Goal: Task Accomplishment & Management: Manage account settings

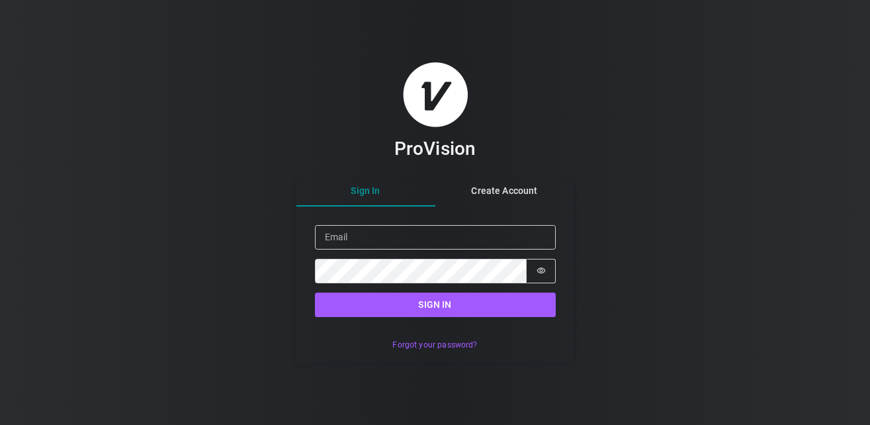
click at [315, 225] on div at bounding box center [315, 225] width 0 height 0
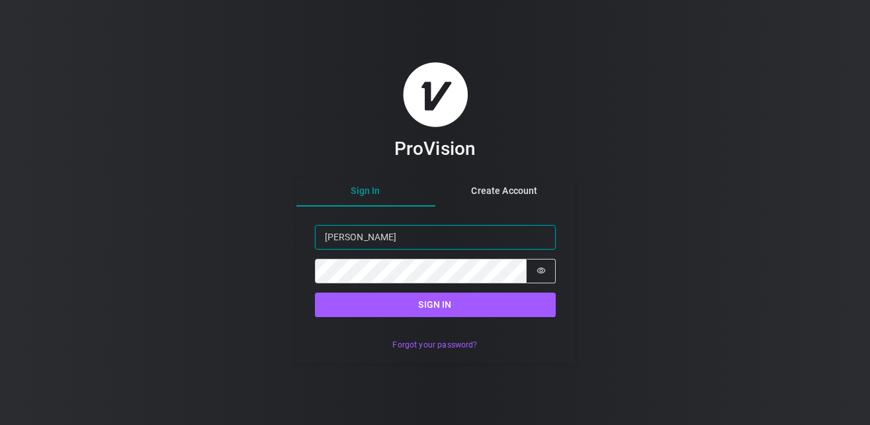
type input "xavier"
click at [484, 383] on div "ProVision Sign In Create Account Sign in Email xavier Password Password is hidd…" at bounding box center [435, 212] width 870 height 425
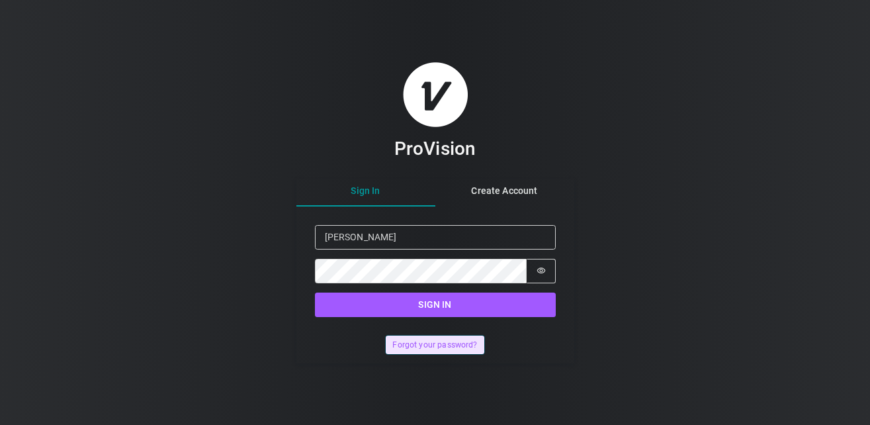
click at [444, 347] on button "Forgot your password?" at bounding box center [435, 344] width 99 height 19
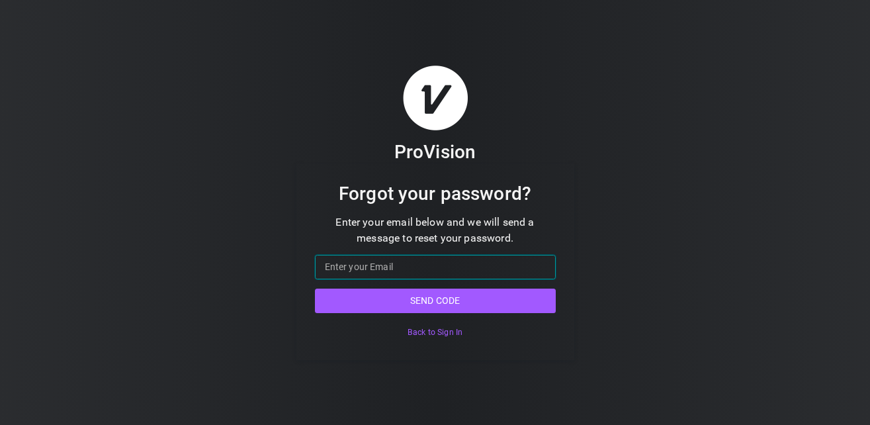
click at [384, 264] on input "Email" at bounding box center [435, 267] width 241 height 24
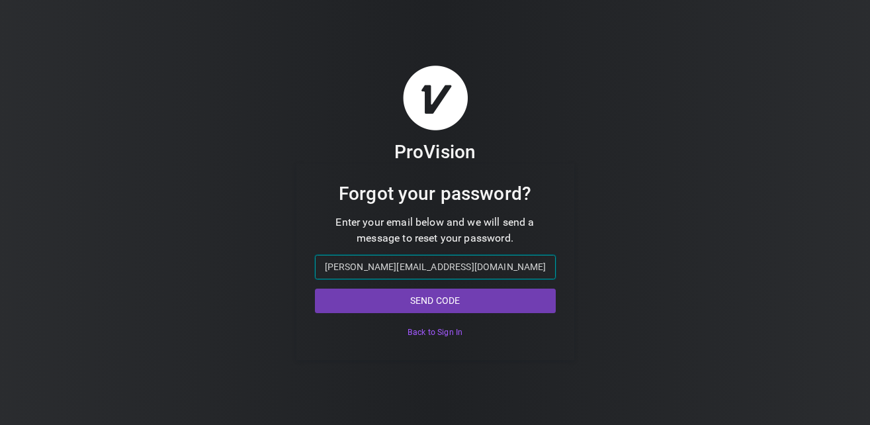
type input "[PERSON_NAME][EMAIL_ADDRESS][DOMAIN_NAME]"
click at [423, 300] on button "Send code" at bounding box center [435, 300] width 241 height 24
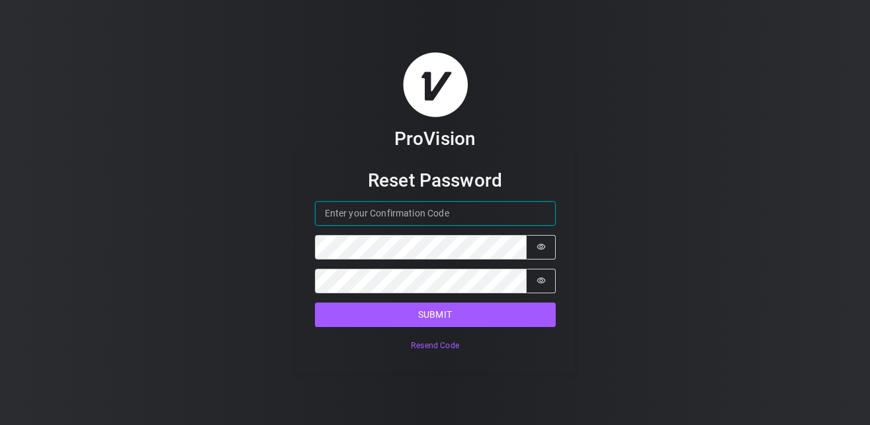
click at [415, 212] on input "Confirmation Code" at bounding box center [435, 213] width 241 height 24
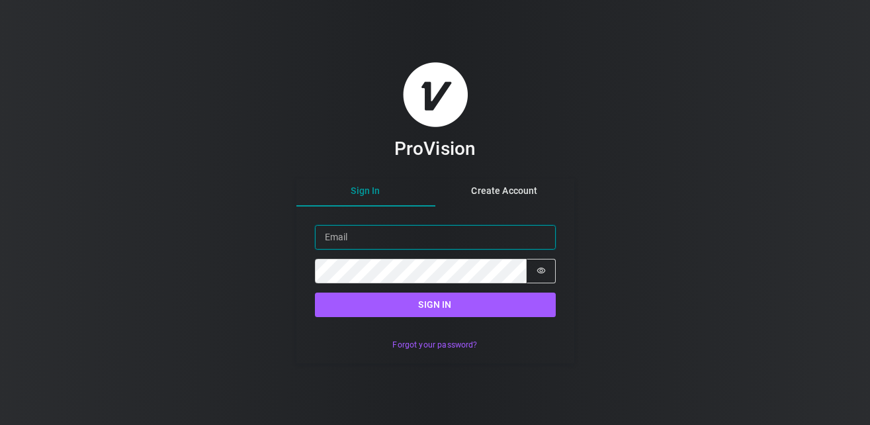
click at [380, 245] on input "Email" at bounding box center [435, 237] width 241 height 24
type input "[PERSON_NAME][EMAIL_ADDRESS][DOMAIN_NAME]"
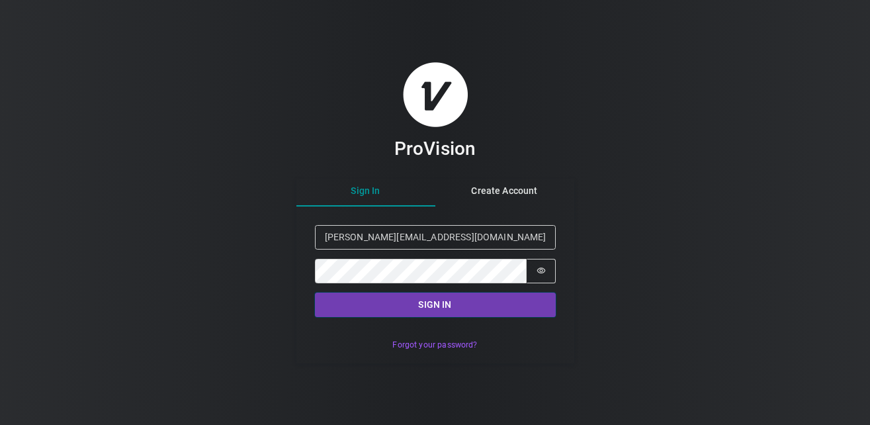
click at [423, 308] on button "Sign in" at bounding box center [435, 304] width 241 height 24
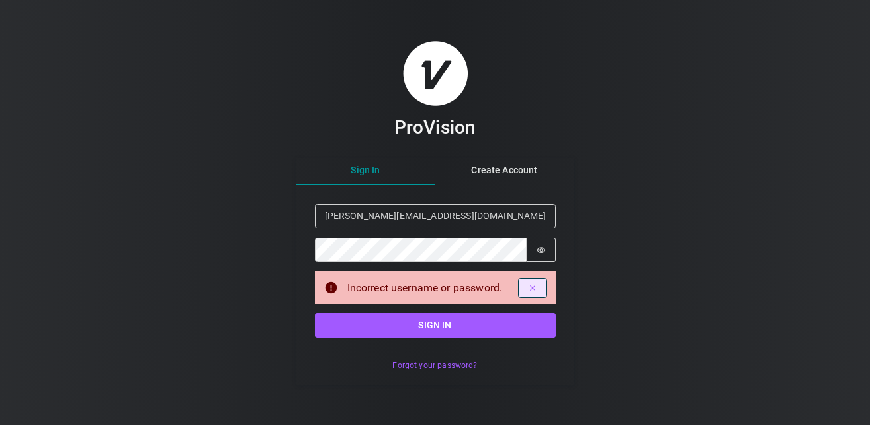
click at [531, 289] on icon "Dismiss alert" at bounding box center [532, 287] width 9 height 9
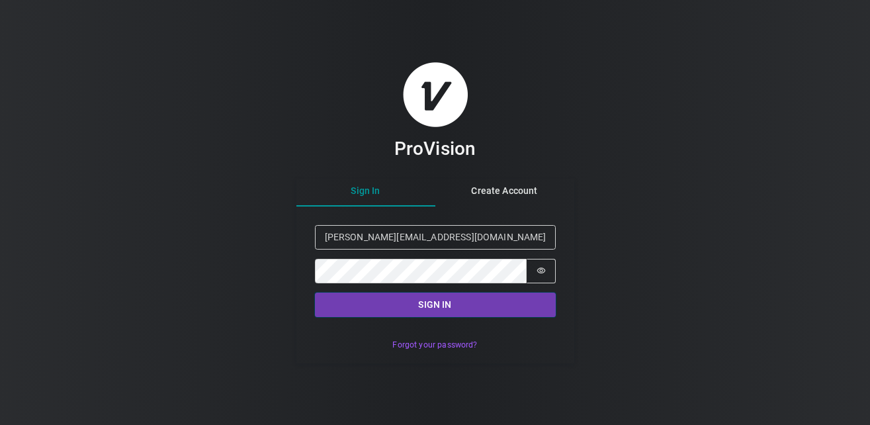
click at [445, 301] on button "Sign in" at bounding box center [435, 304] width 241 height 24
